Goal: Transaction & Acquisition: Subscribe to service/newsletter

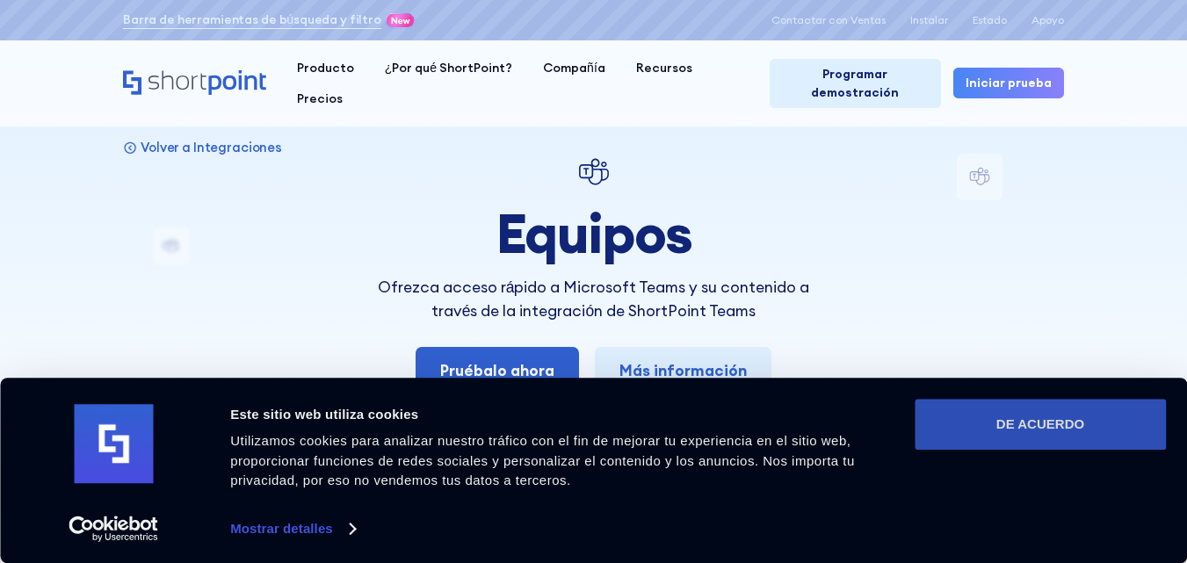
click at [998, 435] on button "DE ACUERDO" at bounding box center [1040, 424] width 251 height 51
